Goal: Task Accomplishment & Management: Manage account settings

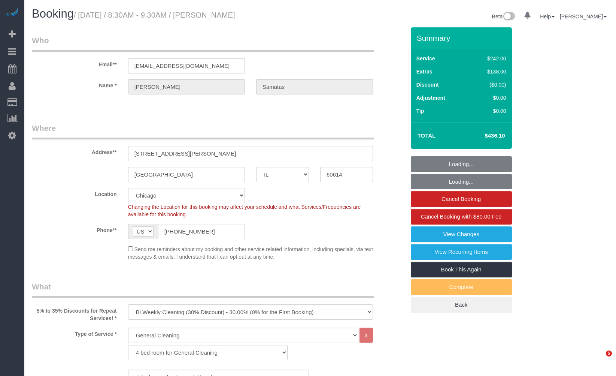
select select "IL"
select select "512"
select select "6"
select select "1"
select select "5"
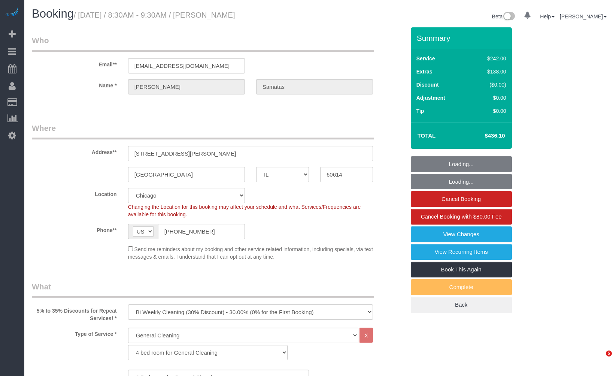
select select "number:1"
select select "number:58"
select select "number:139"
select select "number:104"
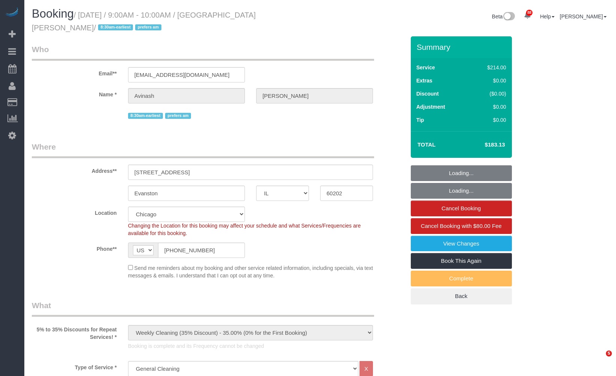
select select "IL"
select select "512"
select select "2"
select select "string:fspay-0c5b9879-da17-4785-acd9-5465d77a9964"
select select "number:1"
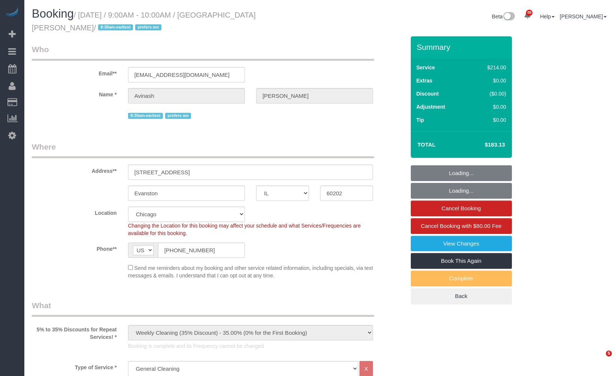
select select "number:58"
select select "number:139"
select select "number:106"
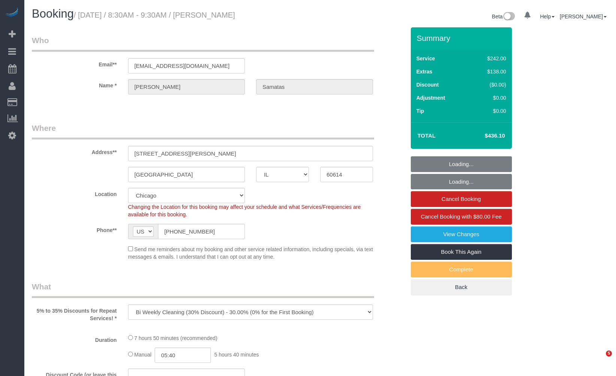
select select "IL"
select select "number:1"
select select "number:58"
select select "number:139"
select select "number:104"
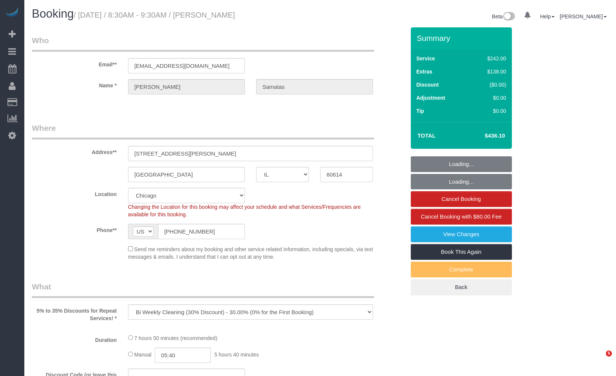
select select "512"
select select "6"
select select "1"
select select "5"
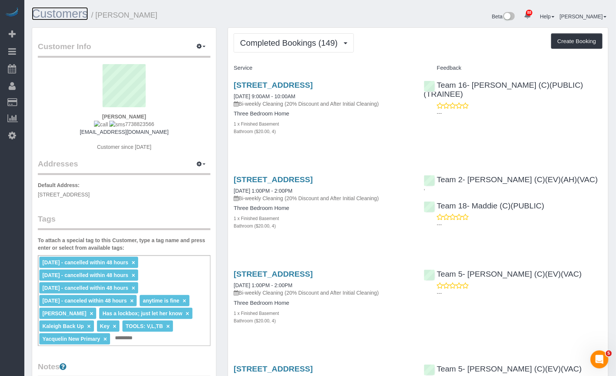
click at [79, 8] on link "Customers" at bounding box center [60, 13] width 56 height 13
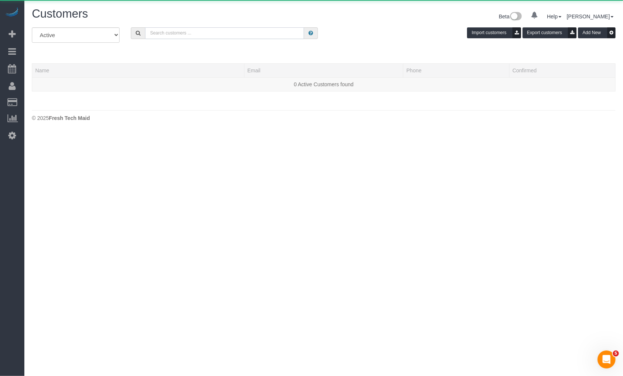
drag, startPoint x: 243, startPoint y: 31, endPoint x: 245, endPoint y: 18, distance: 13.2
click at [243, 31] on input "text" at bounding box center [224, 33] width 159 height 12
paste input "Christoph Schrey"
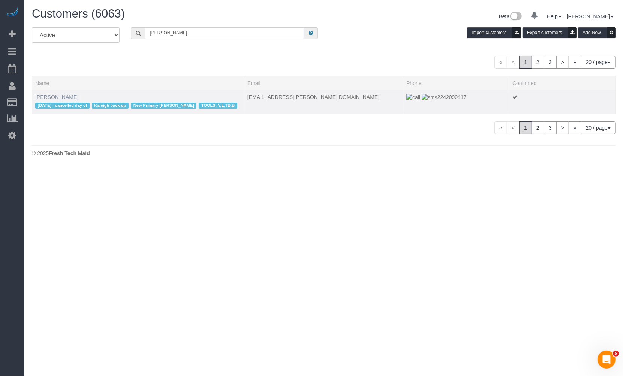
type input "Christoph Schrey"
click at [64, 98] on link "Christoph Schrey" at bounding box center [56, 97] width 43 height 6
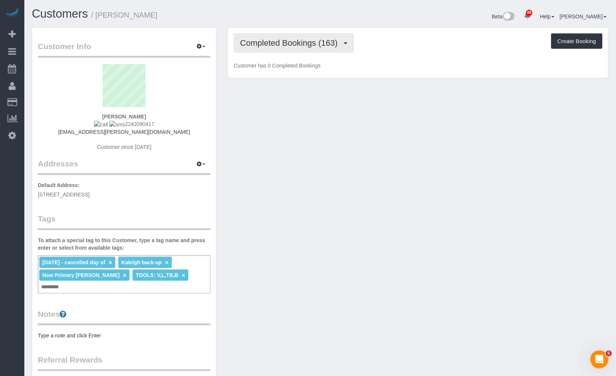
click at [304, 42] on span "Completed Bookings (163)" at bounding box center [290, 42] width 101 height 9
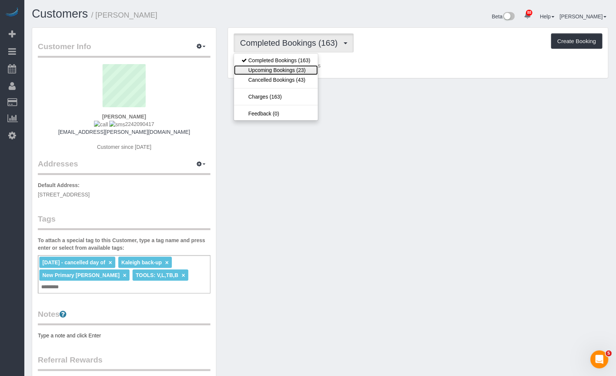
click at [307, 66] on link "Upcoming Bookings (23)" at bounding box center [276, 70] width 84 height 10
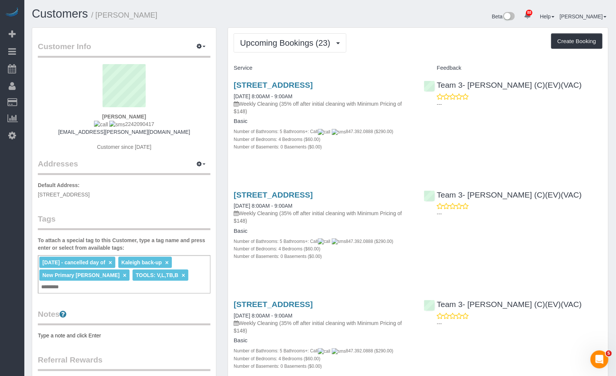
click at [94, 263] on span "8/18/23 - cancelled day of" at bounding box center [73, 262] width 63 height 6
drag, startPoint x: 172, startPoint y: 16, endPoint x: 99, endPoint y: 14, distance: 73.8
click at [99, 14] on h1 "Customers / Christoph Schrey" at bounding box center [173, 13] width 283 height 13
copy small "Christoph Schrey"
click at [310, 45] on span "Upcoming Bookings (23)" at bounding box center [287, 42] width 94 height 9
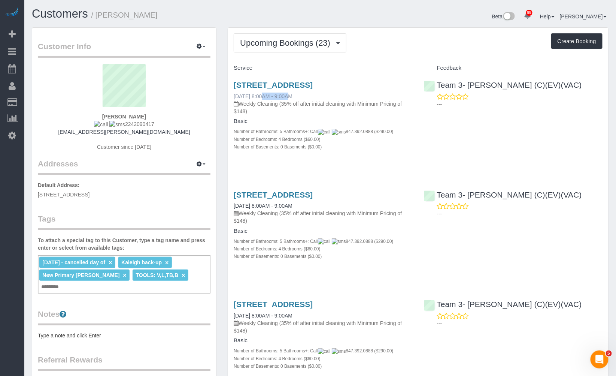
drag, startPoint x: 230, startPoint y: 97, endPoint x: 261, endPoint y: 98, distance: 30.7
click at [261, 98] on div "5356 North Paulina Street, Chicago, IL 60640 10/24/2025 8:00AM - 9:00AM Weekly …" at bounding box center [323, 119] width 190 height 91
copy link "10/24/2025"
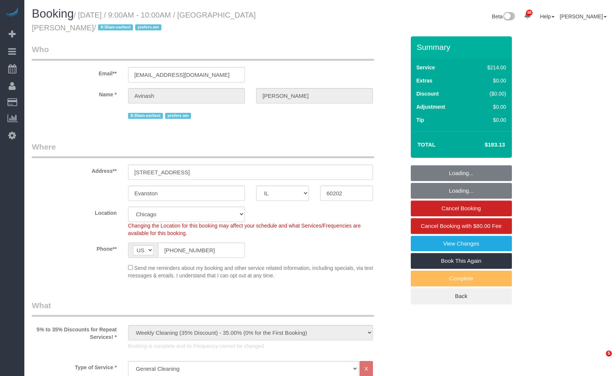
select select "IL"
select select "512"
select select "2"
select select "string:fspay-0c5b9879-da17-4785-acd9-5465d77a9964"
select select "number:1"
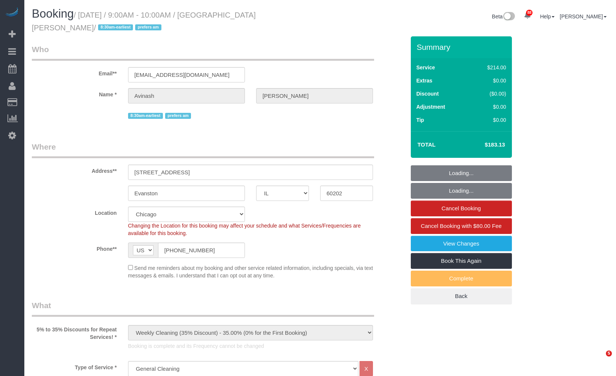
select select "number:58"
select select "number:139"
select select "number:106"
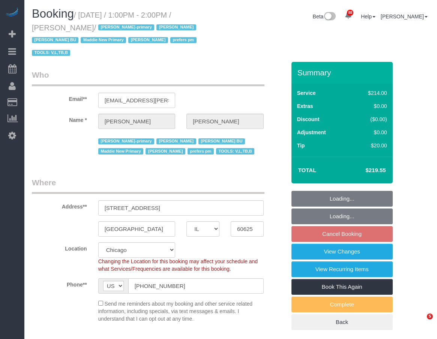
select select "IL"
select select "512"
select select "number:1"
select select "number:66"
select select "number:139"
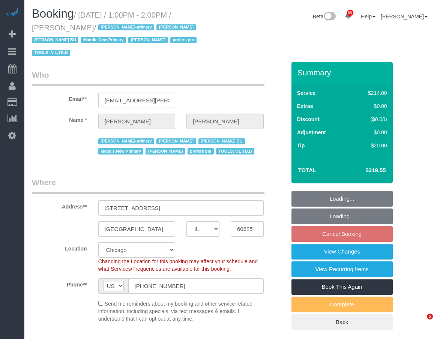
select select "number:106"
select select "2"
select select "5"
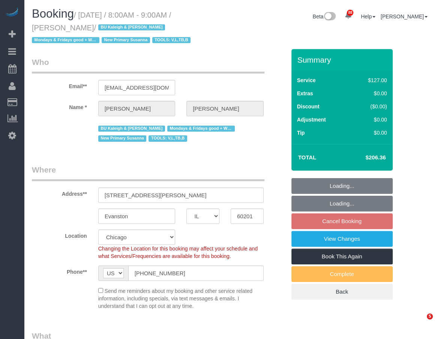
select select "IL"
select select "2"
select select "number:1"
select select "number:69"
select select "number:139"
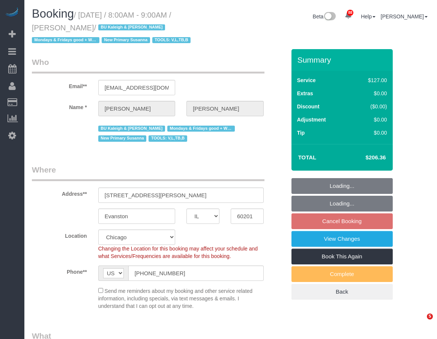
select select "number:98"
select select "number:141"
select select "number:143"
select select "spot1"
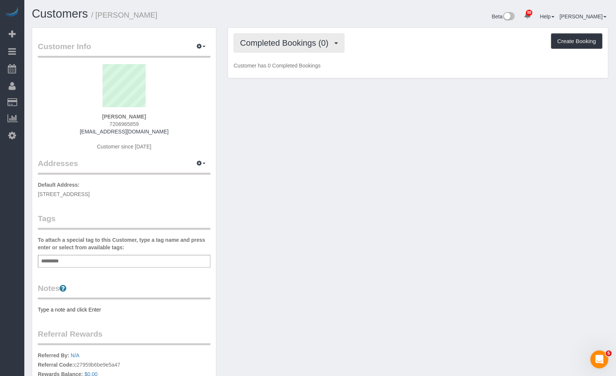
click at [323, 47] on button "Completed Bookings (0)" at bounding box center [289, 42] width 111 height 19
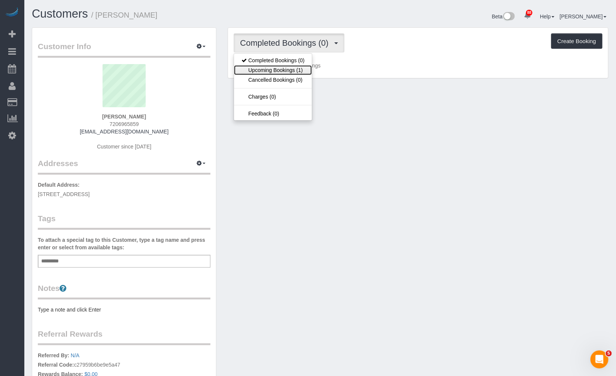
click at [311, 71] on link "Upcoming Bookings (1)" at bounding box center [273, 70] width 78 height 10
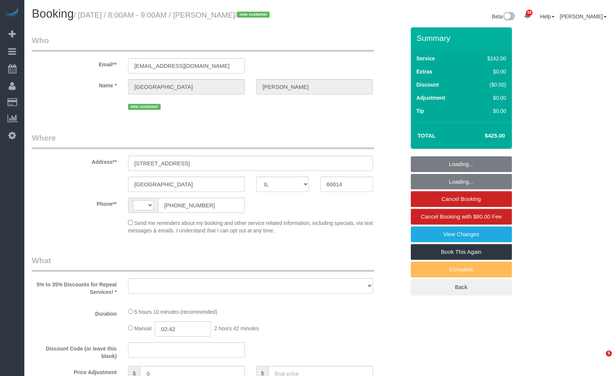
select select "IL"
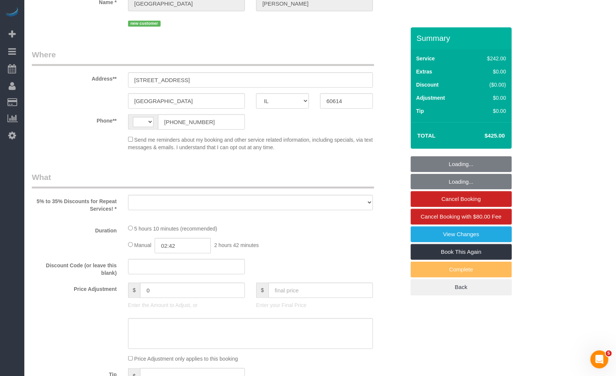
select select "string:fspay-cc9fe6e2-2fe7-4ca0-87f3-4dbfa12a1b9f"
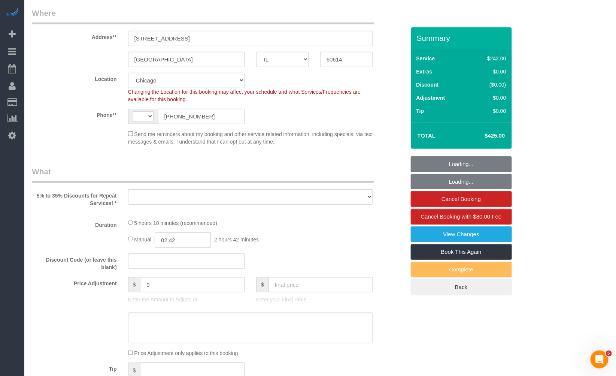
select select "string:US"
select select "object:821"
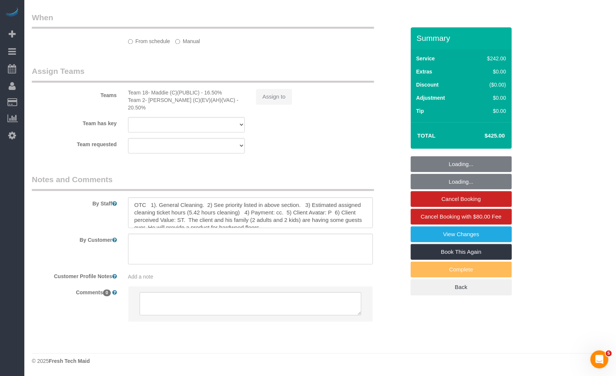
select select "512"
select select "4"
select select "1"
select select "4"
select select "spot1"
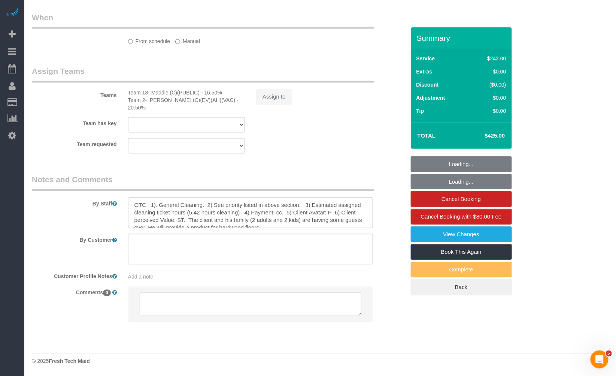
select select "number:1"
select select "number:58"
select select "number:139"
select select "number:104"
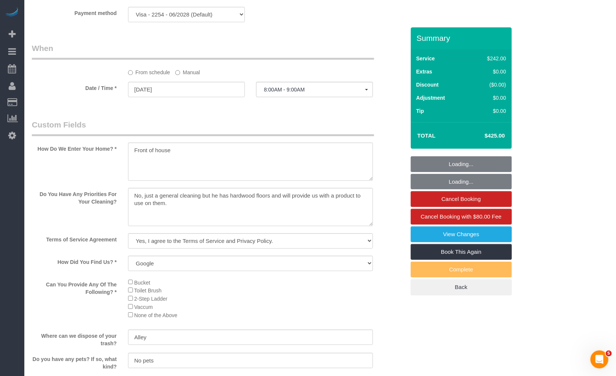
select select "4"
select select "1"
select select "4"
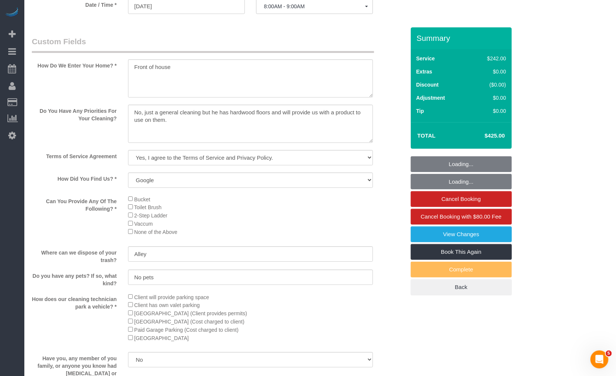
select select "object:1356"
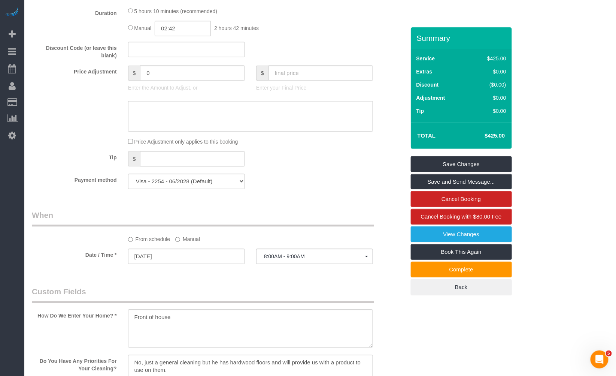
scroll to position [579, 0]
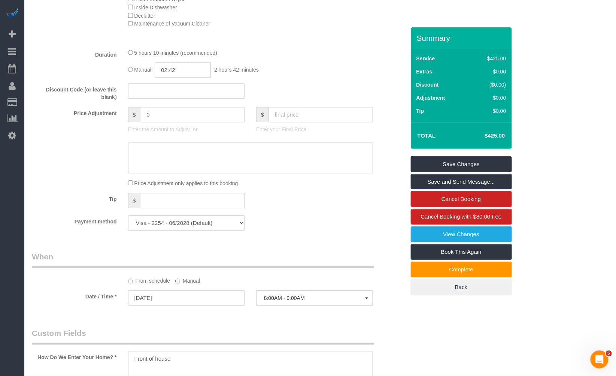
click at [224, 160] on textarea at bounding box center [250, 157] width 245 height 31
paste textarea "8.4 only 7.4 approved ($583)"
type textarea "8.4 only 7.4 approved ($583)"
click at [308, 200] on div "Tip $" at bounding box center [218, 201] width 385 height 17
click at [204, 156] on textarea at bounding box center [250, 157] width 245 height 31
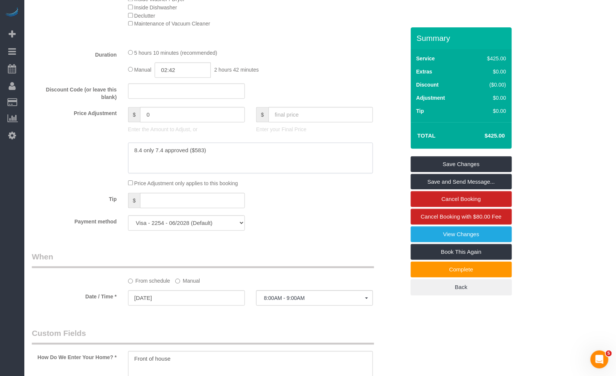
click at [204, 156] on textarea at bounding box center [250, 157] width 245 height 31
click at [323, 114] on input "text" at bounding box center [321, 114] width 105 height 15
paste input "583"
type input "583"
type input "158"
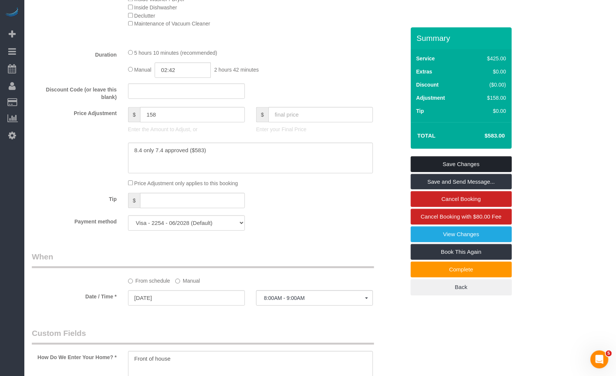
click at [477, 163] on link "Save Changes" at bounding box center [461, 164] width 101 height 16
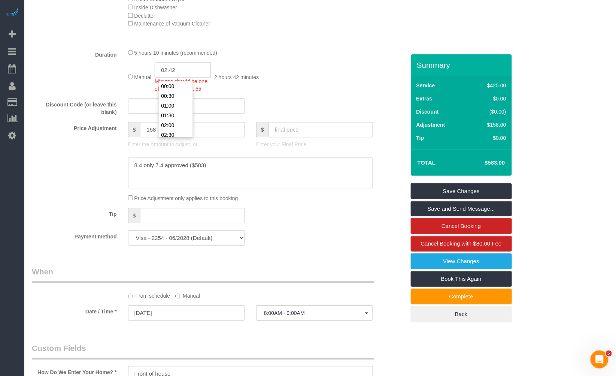
click at [187, 70] on input "02:42" at bounding box center [183, 69] width 56 height 15
click at [287, 73] on div "Manual 02:42 Minutes should be one of 0, 5, 10, 15, ... 55 2 hours 42 minutes" at bounding box center [250, 77] width 245 height 30
click at [190, 66] on input "02:42" at bounding box center [183, 69] width 56 height 15
type input "02:45"
select select "spot6"
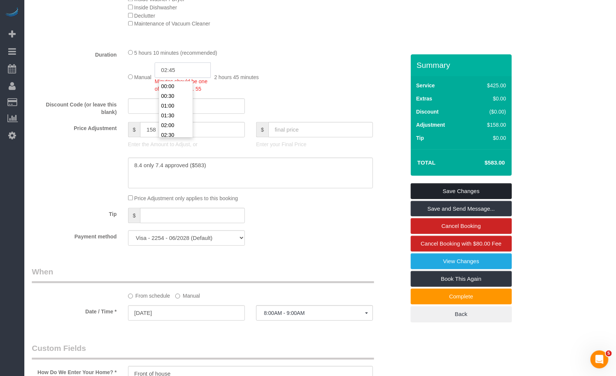
type input "02:45"
select select "spot11"
click at [446, 191] on link "Save Changes" at bounding box center [461, 191] width 101 height 16
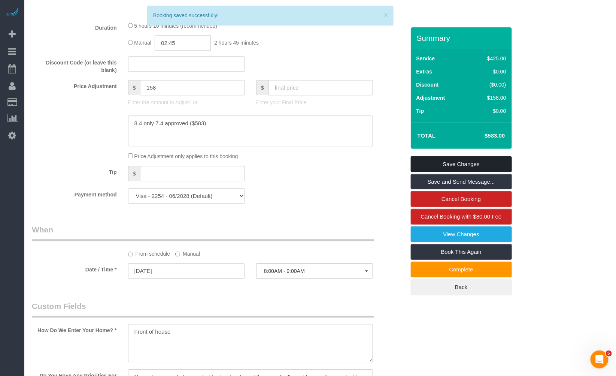
scroll to position [579, 0]
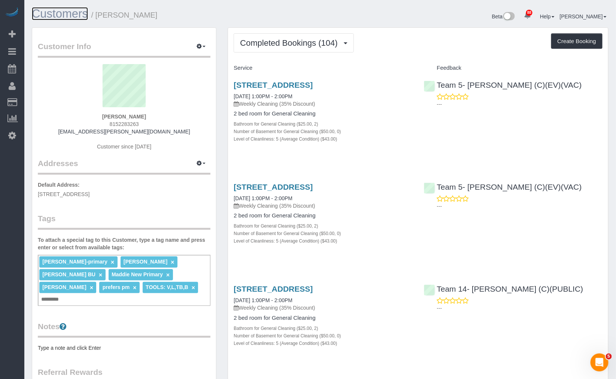
click at [57, 16] on link "Customers" at bounding box center [60, 13] width 56 height 13
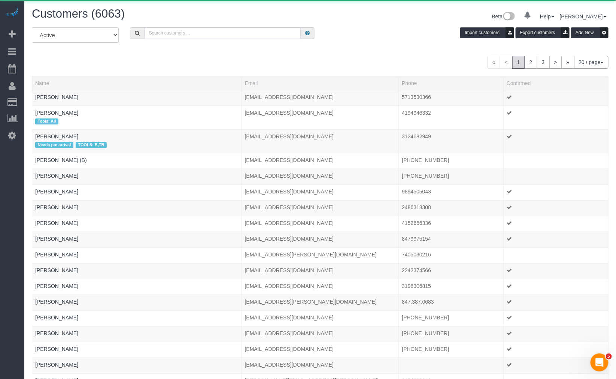
click at [235, 31] on input "text" at bounding box center [222, 33] width 157 height 12
paste input "[PERSON_NAME]"
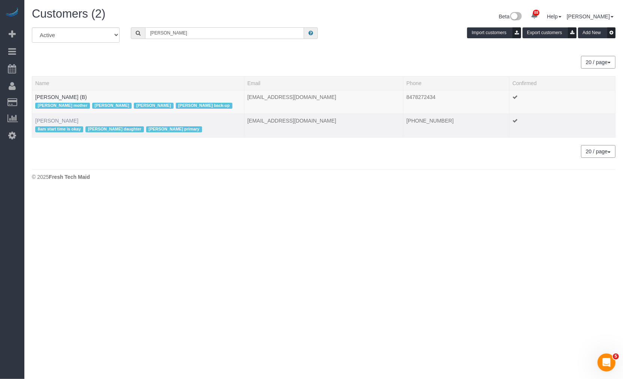
type input "[PERSON_NAME]"
click at [62, 121] on link "[PERSON_NAME]" at bounding box center [56, 121] width 43 height 6
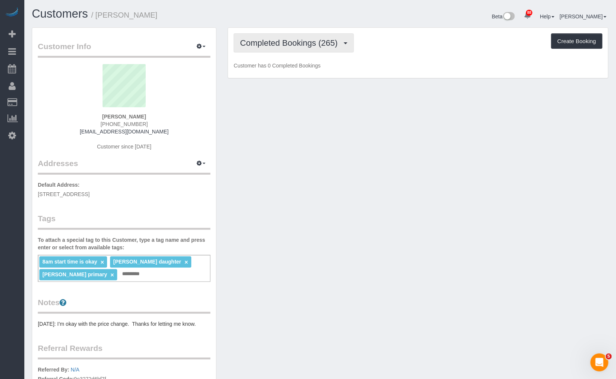
click at [287, 42] on span "Completed Bookings (265)" at bounding box center [290, 42] width 101 height 9
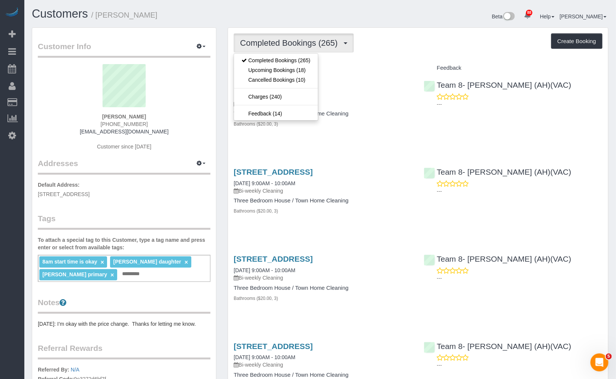
drag, startPoint x: 151, startPoint y: 123, endPoint x: 100, endPoint y: 126, distance: 50.7
click at [100, 126] on div "[PERSON_NAME] [PHONE_NUMBER] [EMAIL_ADDRESS][DOMAIN_NAME] Customer since [DATE]" at bounding box center [124, 111] width 173 height 94
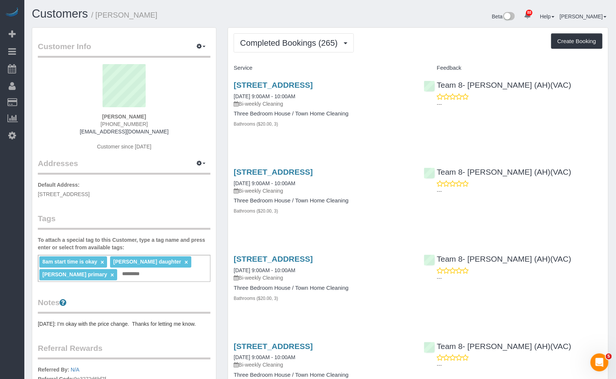
copy span "[PHONE_NUMBER]"
click at [69, 18] on link "Customers" at bounding box center [60, 13] width 56 height 13
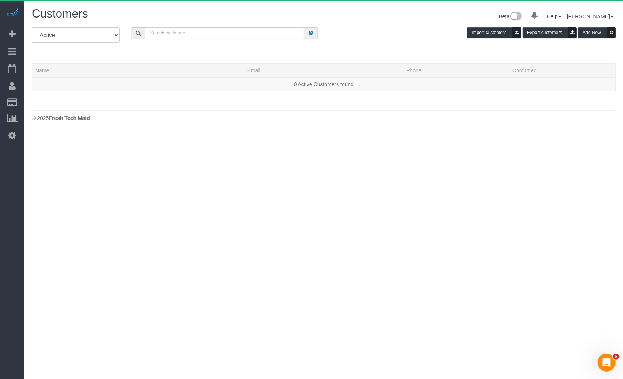
click at [216, 31] on input "text" at bounding box center [224, 33] width 159 height 12
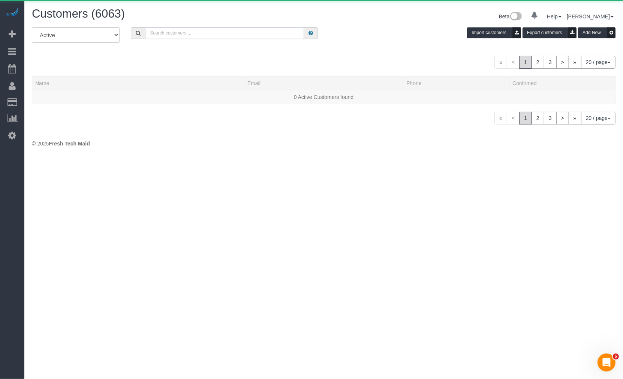
paste input "[PERSON_NAME]"
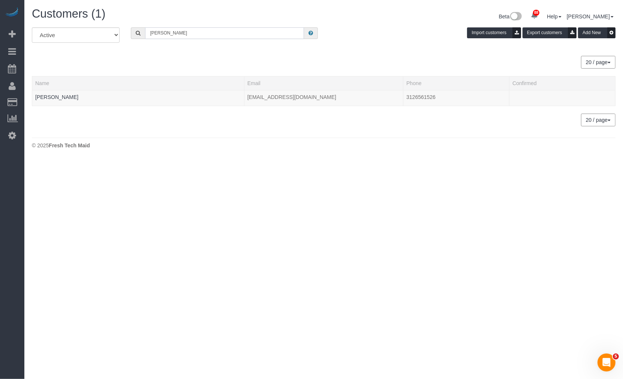
type input "[PERSON_NAME]"
click at [71, 97] on link "[PERSON_NAME]" at bounding box center [56, 97] width 43 height 6
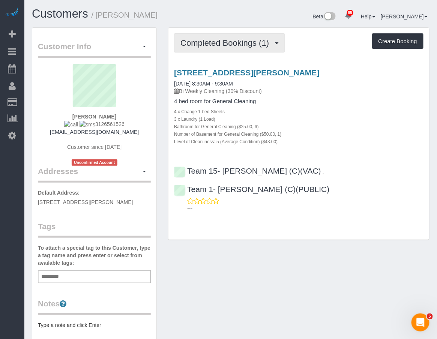
click at [223, 38] on span "Completed Bookings (1)" at bounding box center [226, 42] width 92 height 9
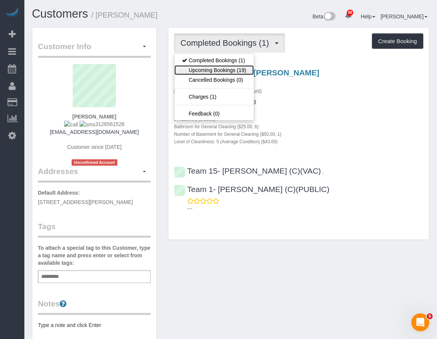
click at [217, 73] on link "Upcoming Bookings (19)" at bounding box center [213, 70] width 79 height 10
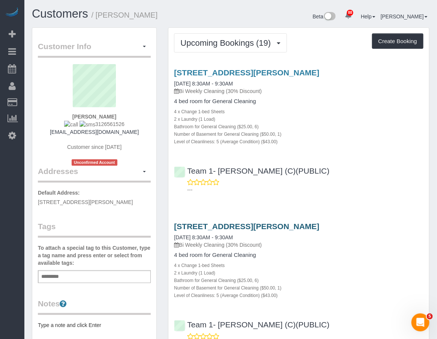
scroll to position [42, 0]
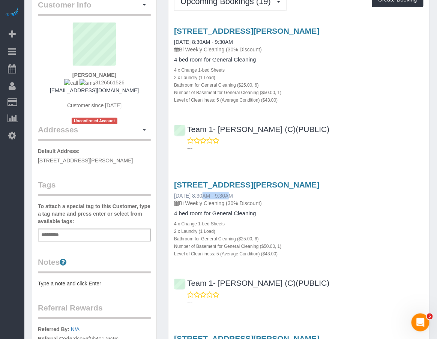
drag, startPoint x: 164, startPoint y: 194, endPoint x: 181, endPoint y: 195, distance: 17.6
copy link "[DATE]"
drag, startPoint x: 169, startPoint y: 195, endPoint x: 200, endPoint y: 196, distance: 30.8
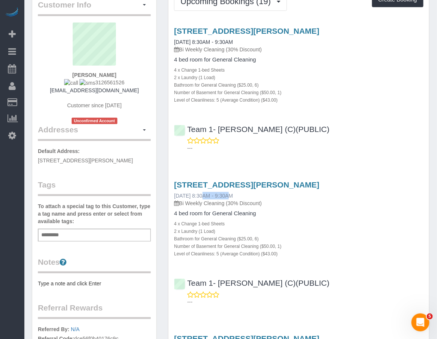
click at [200, 196] on div "[STREET_ADDRESS][PERSON_NAME] [DATE] 8:30AM - 9:30AM Bi Weekly Cleaning (30% Di…" at bounding box center [298, 218] width 260 height 77
copy link "[DATE]"
